Goal: Check status: Check status

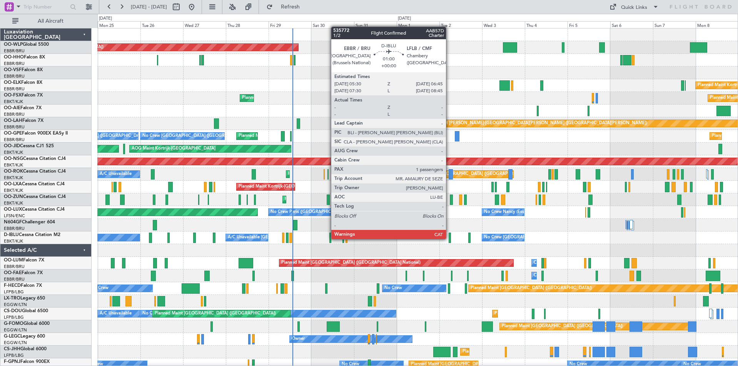
click at [450, 239] on div at bounding box center [450, 238] width 2 height 10
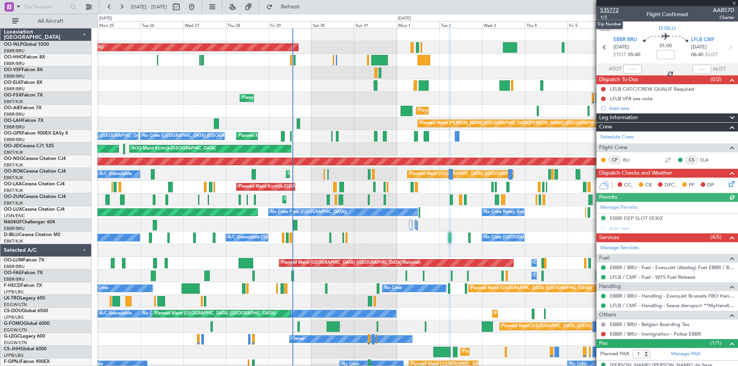
click at [609, 7] on span "535772" at bounding box center [610, 10] width 18 height 8
click at [613, 7] on span "535772" at bounding box center [610, 10] width 18 height 8
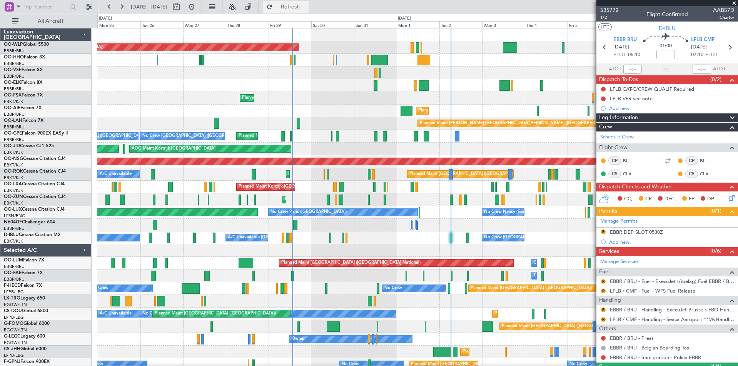
click at [307, 7] on span "Refresh" at bounding box center [290, 6] width 32 height 5
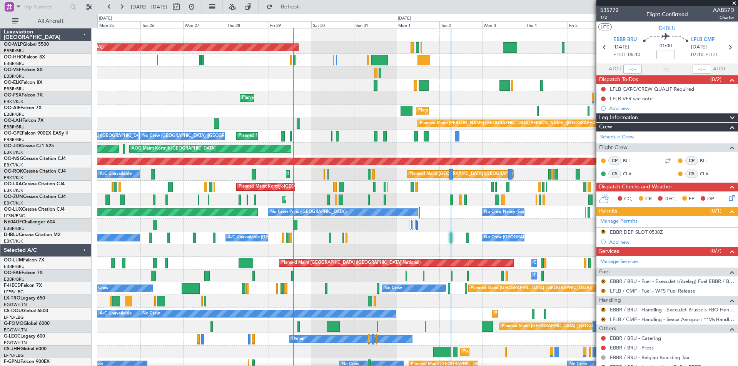
click at [203, 84] on div "Planned Maint Kortrijk-[GEOGRAPHIC_DATA]" at bounding box center [417, 85] width 641 height 13
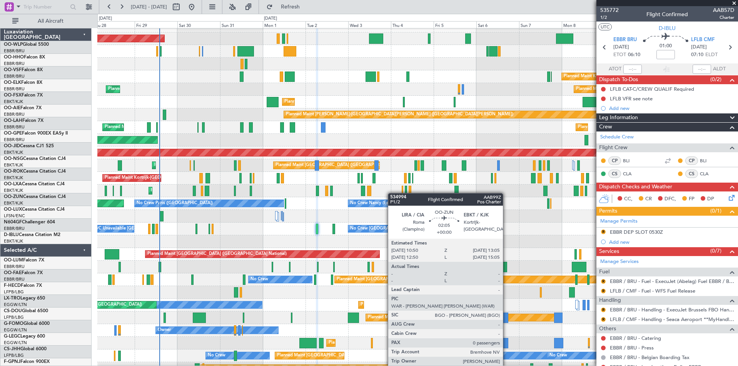
scroll to position [9, 0]
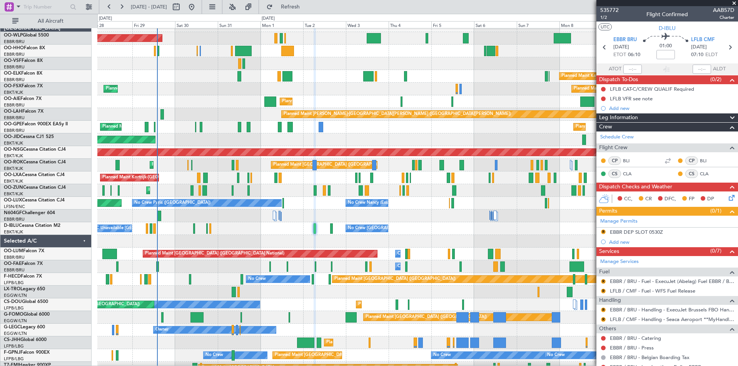
click at [390, 193] on div "Planned Maint Kortrijk-[GEOGRAPHIC_DATA]" at bounding box center [417, 190] width 641 height 13
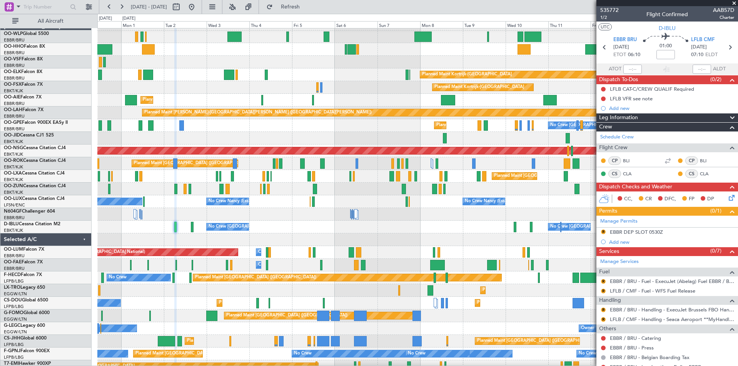
click at [353, 189] on div "Planned Maint Kortrijk-[GEOGRAPHIC_DATA]" at bounding box center [417, 189] width 641 height 13
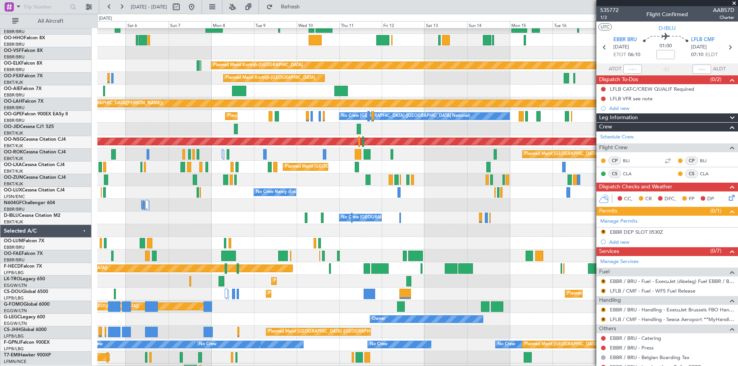
scroll to position [20, 0]
click at [316, 180] on div "Planned Maint Kortrijk-[GEOGRAPHIC_DATA]" at bounding box center [417, 180] width 641 height 13
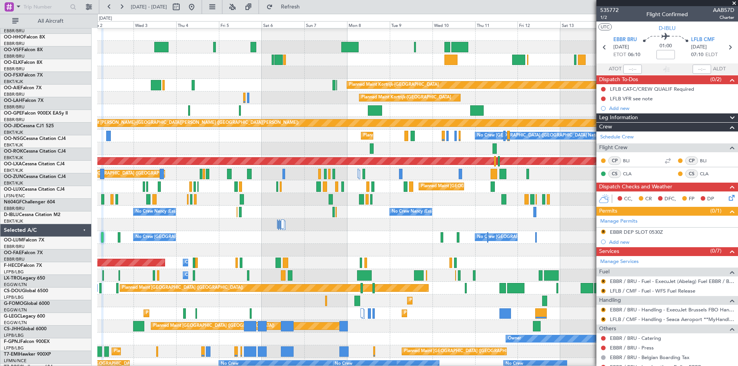
scroll to position [0, 0]
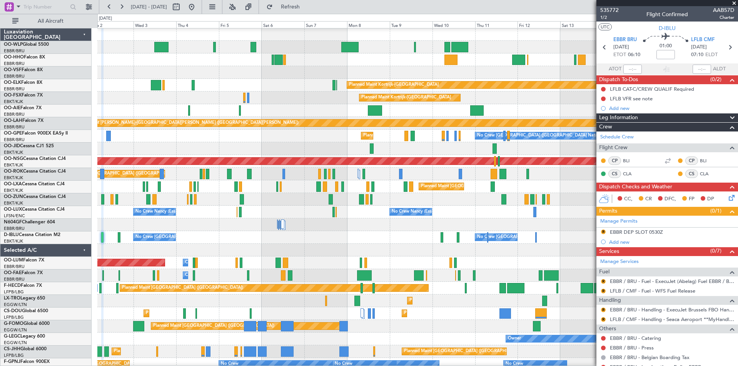
click at [455, 202] on div "Planned Maint Kortrijk-[GEOGRAPHIC_DATA]" at bounding box center [417, 199] width 641 height 13
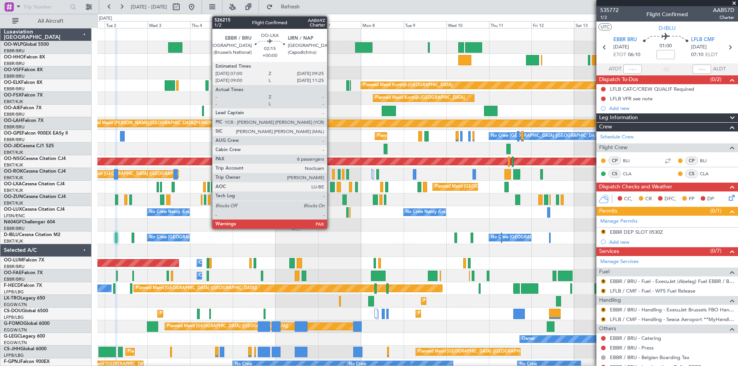
click at [331, 190] on div at bounding box center [332, 187] width 5 height 10
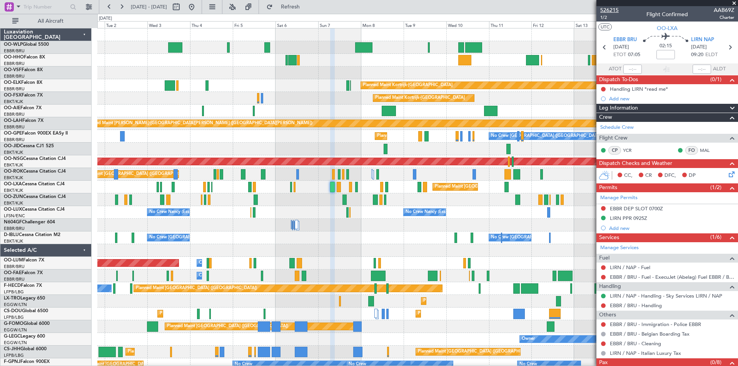
click at [615, 12] on span "526215" at bounding box center [610, 10] width 18 height 8
click at [307, 5] on span "Refresh" at bounding box center [290, 6] width 32 height 5
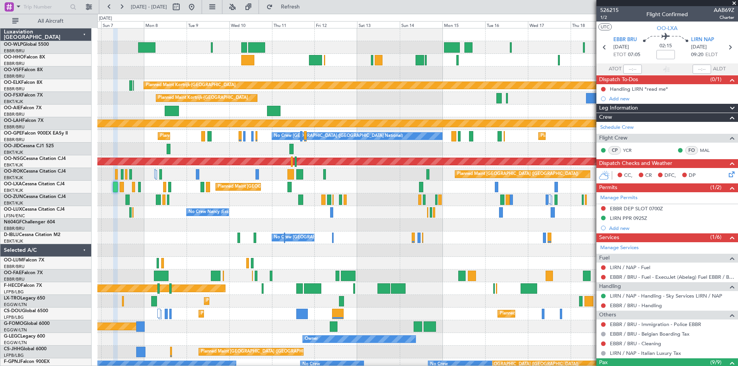
click at [276, 226] on div at bounding box center [417, 225] width 641 height 13
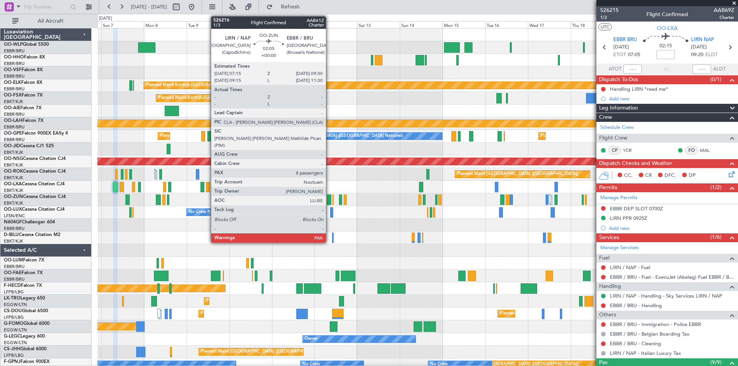
click at [330, 200] on div at bounding box center [329, 200] width 4 height 10
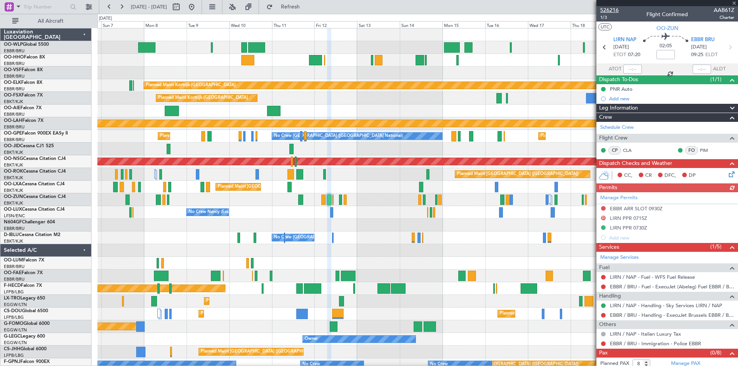
click at [607, 11] on span "526216" at bounding box center [610, 10] width 18 height 8
click at [305, 3] on button "Refresh" at bounding box center [286, 7] width 46 height 12
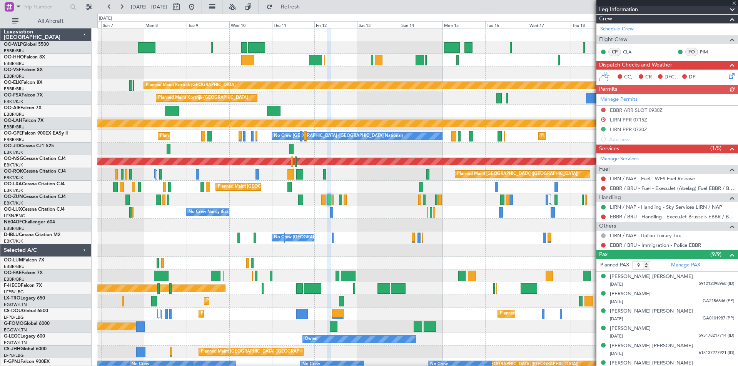
scroll to position [160, 0]
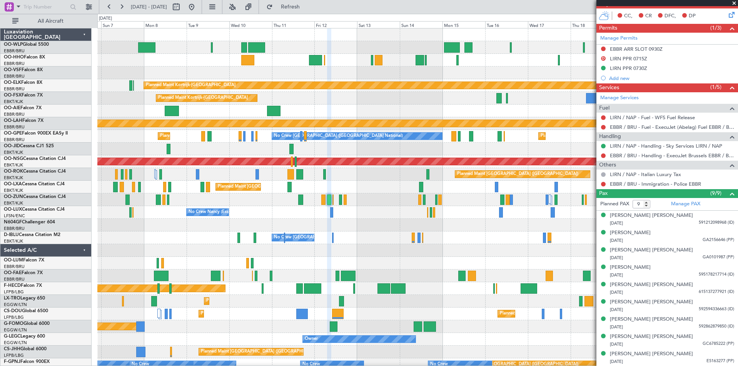
click at [733, 3] on span at bounding box center [735, 3] width 8 height 7
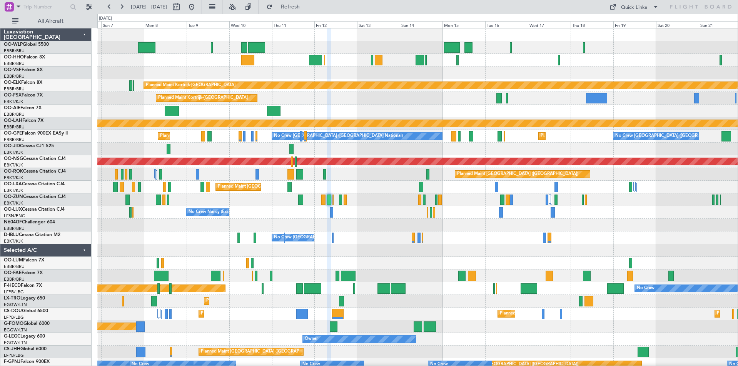
type input "0"
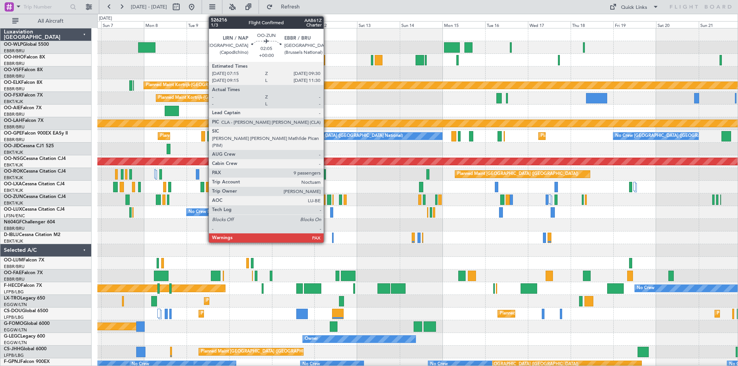
click at [327, 200] on div at bounding box center [329, 200] width 4 height 10
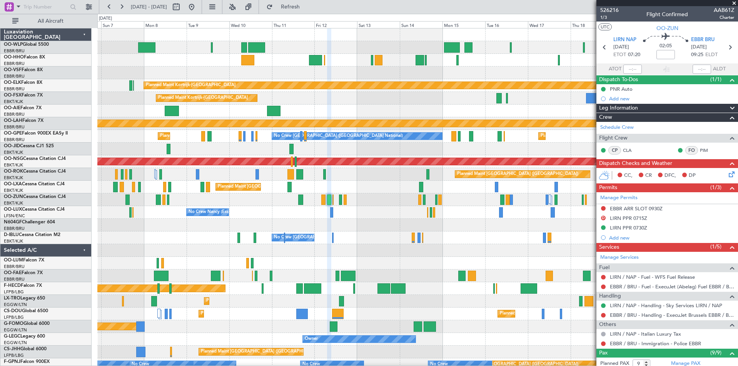
click at [737, 5] on span at bounding box center [735, 3] width 8 height 7
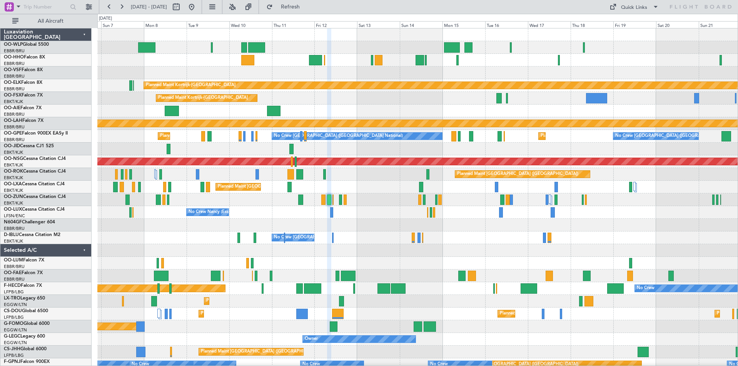
type input "0"
